Goal: Information Seeking & Learning: Learn about a topic

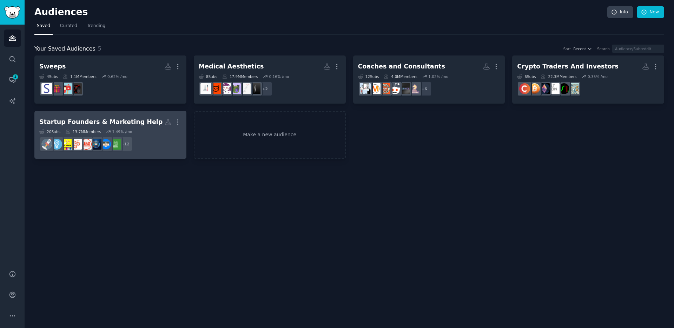
click at [147, 129] on div "20 Sub s 13.7M Members 1.49 % /mo" at bounding box center [110, 131] width 142 height 5
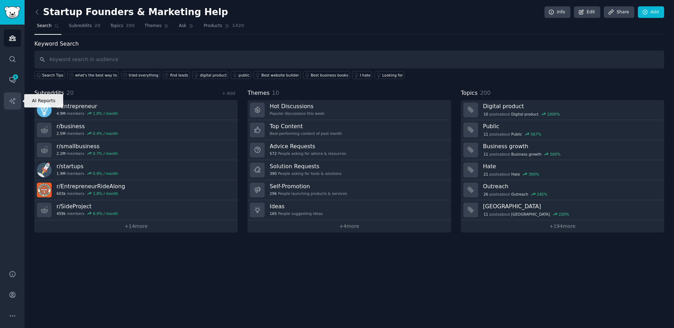
click at [12, 103] on icon "Sidebar" at bounding box center [12, 100] width 7 height 7
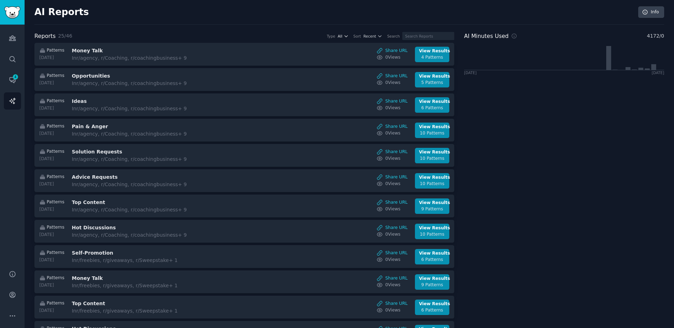
click at [346, 37] on icon "button" at bounding box center [346, 36] width 5 height 5
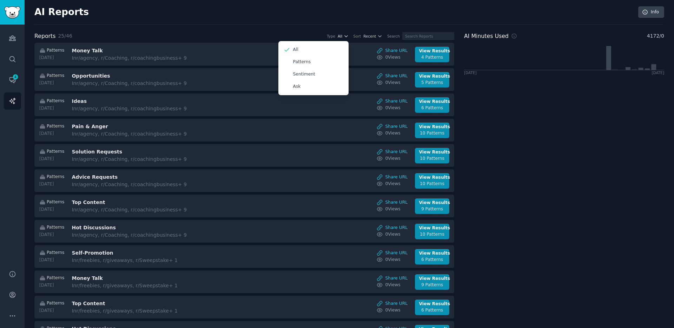
click at [346, 37] on icon "button" at bounding box center [346, 36] width 5 height 5
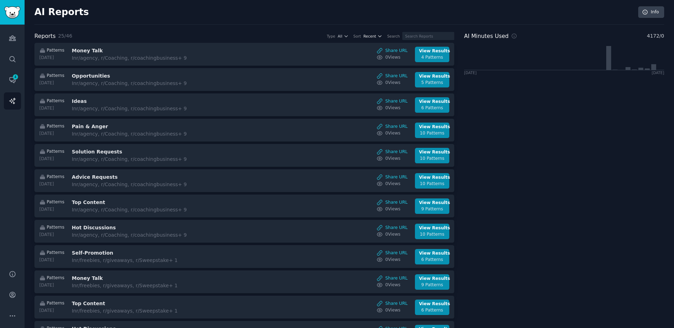
click at [380, 36] on icon "button" at bounding box center [379, 36] width 5 height 5
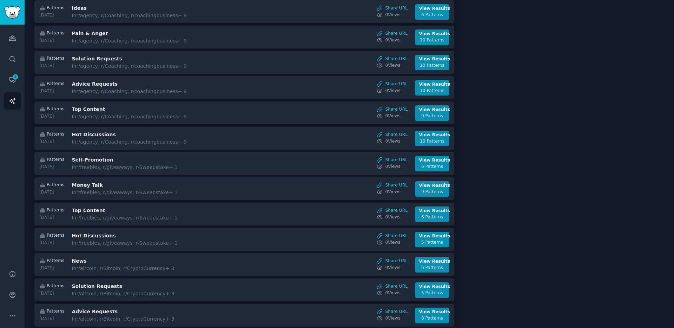
scroll to position [378, 0]
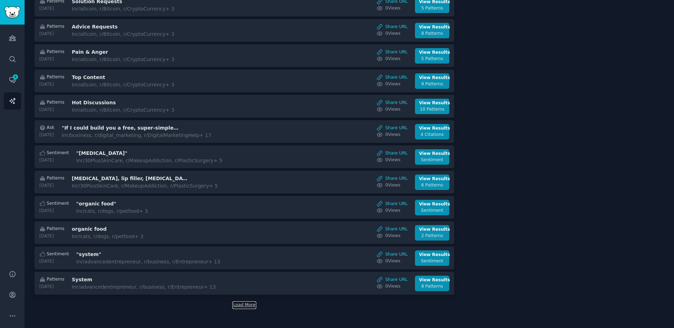
click at [250, 305] on button "Load More" at bounding box center [244, 305] width 22 height 6
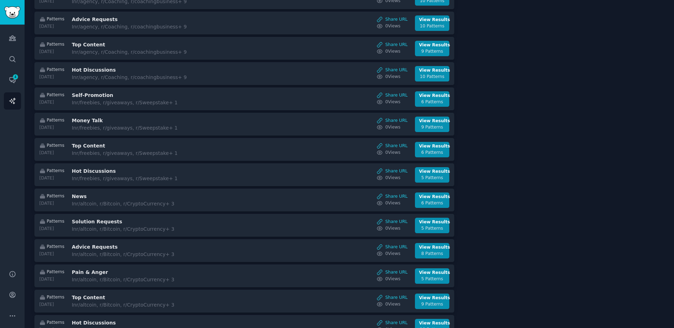
scroll to position [0, 0]
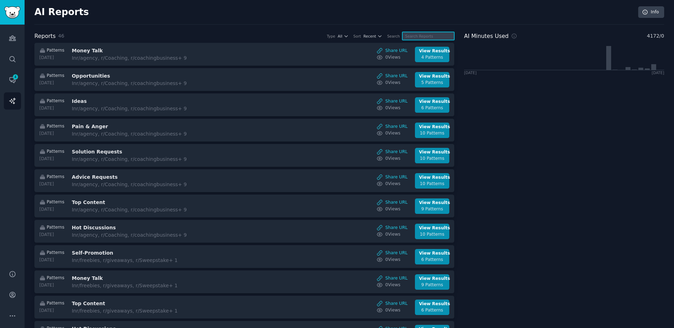
click at [419, 37] on input "text" at bounding box center [428, 36] width 52 height 8
click at [407, 35] on input "entrepreneur" at bounding box center [428, 36] width 52 height 8
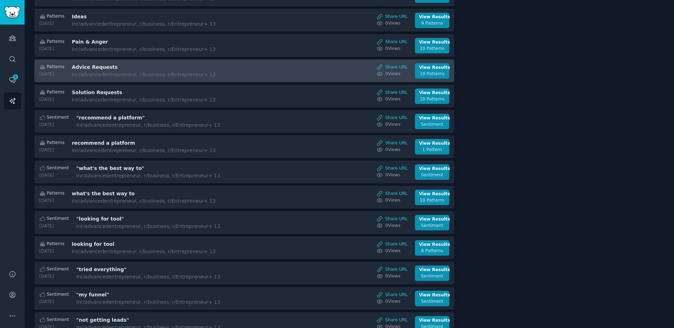
scroll to position [538, 0]
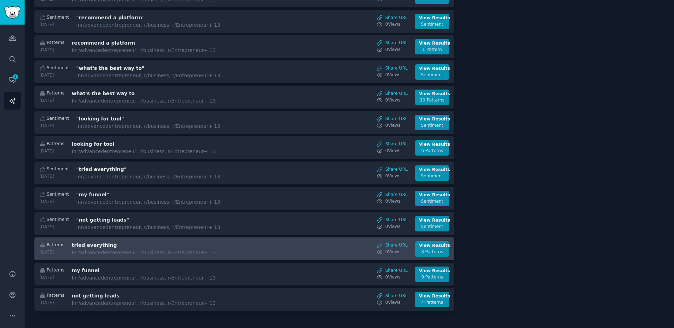
type input "entrepreneur"
click at [165, 251] on div "In r/advancedentrepreneur, r/business, r/Entrepreneur + 13" at bounding box center [144, 252] width 144 height 7
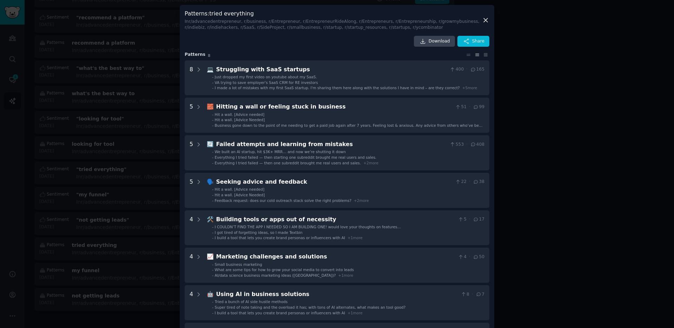
click at [487, 20] on icon at bounding box center [485, 19] width 7 height 7
